Goal: Information Seeking & Learning: Learn about a topic

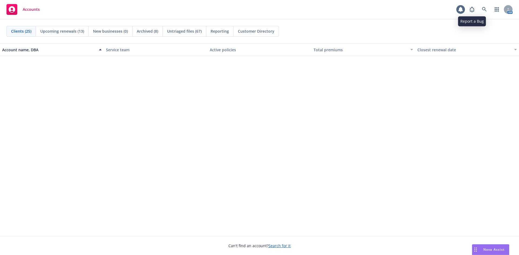
scroll to position [216, 0]
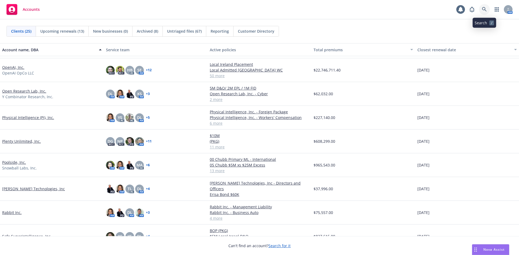
click at [486, 9] on icon at bounding box center [484, 9] width 5 height 5
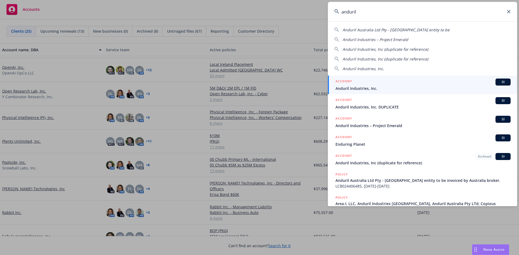
type input "anduril"
click at [381, 90] on span "Anduril Industries, Inc." at bounding box center [422, 89] width 175 height 6
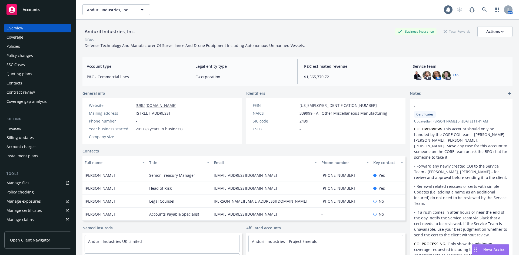
click at [20, 49] on div "Policies" at bounding box center [37, 46] width 63 height 9
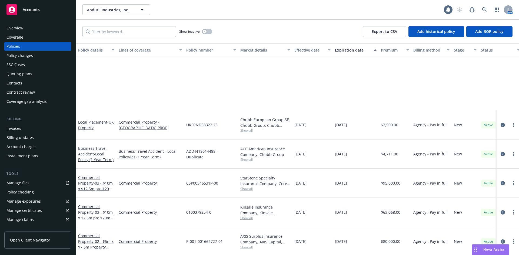
scroll to position [351, 0]
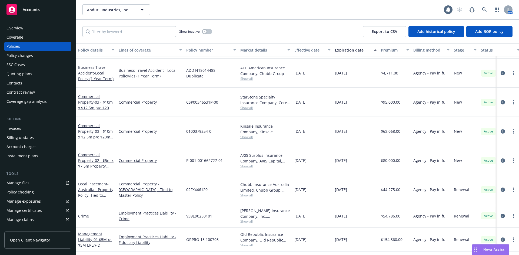
click at [290, 33] on div "Show inactive Export to CSV Add historical policy Add BOR policy" at bounding box center [297, 32] width 443 height 24
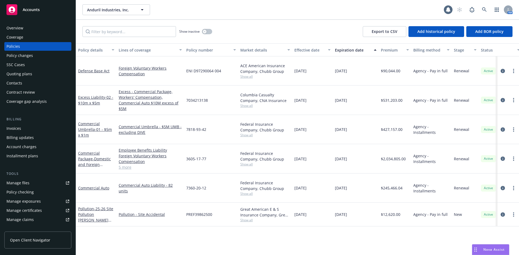
scroll to position [907, 0]
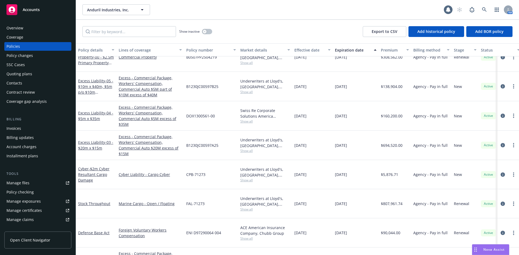
click at [302, 13] on div "Anduril Industries, Inc. Anduril Industries, Inc." at bounding box center [262, 9] width 361 height 11
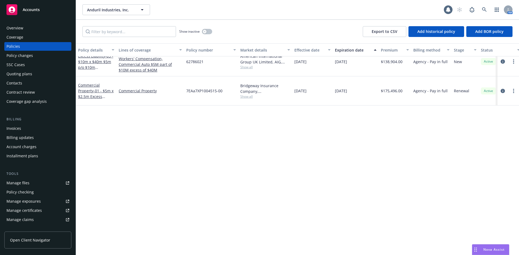
scroll to position [529, 0]
